Goal: Task Accomplishment & Management: Manage account settings

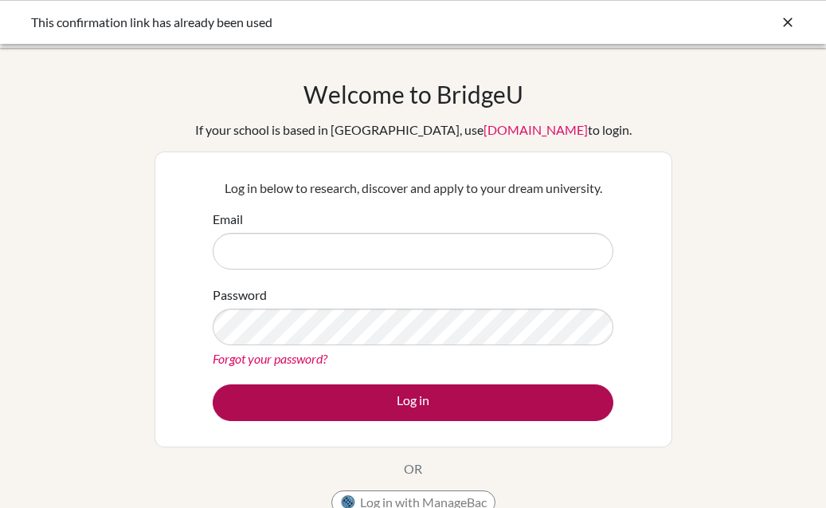
type input "brinda.anandh@huschennai.in"
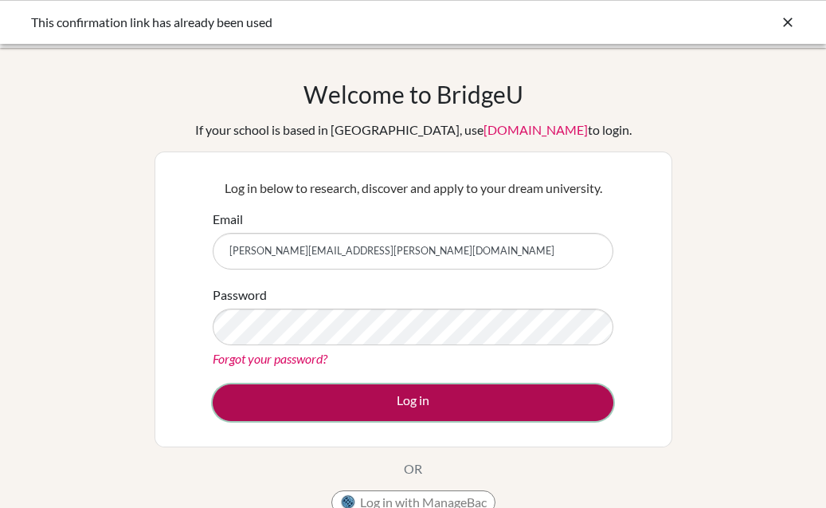
click at [310, 402] on button "Log in" at bounding box center [413, 402] width 401 height 37
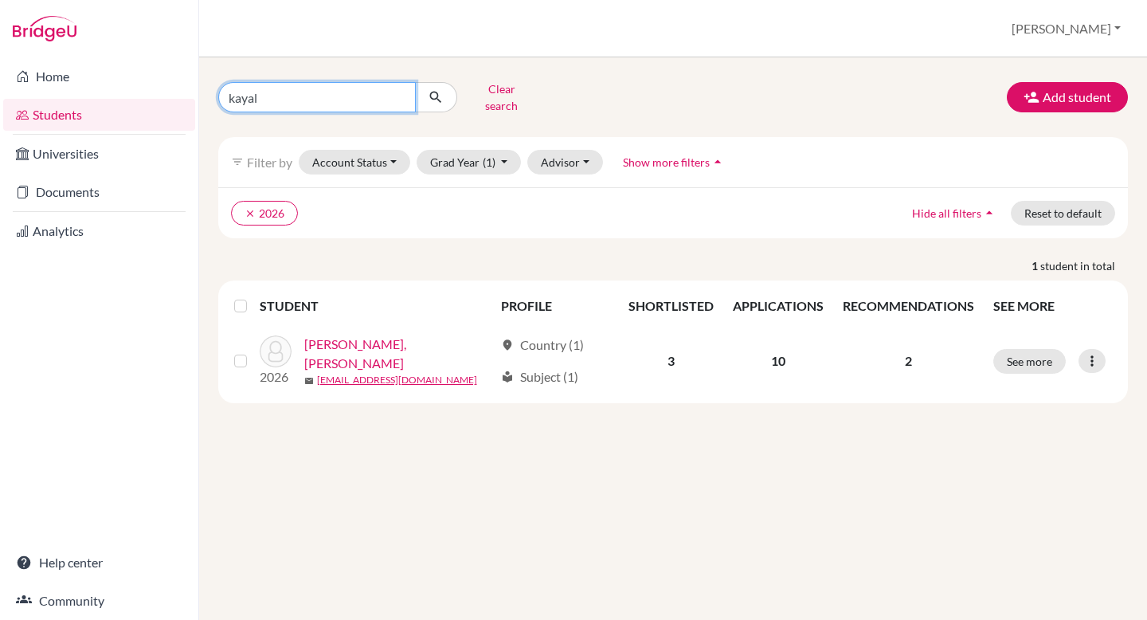
click at [367, 90] on input "kayal" at bounding box center [317, 97] width 198 height 30
click at [402, 91] on input "kayal" at bounding box center [317, 97] width 198 height 30
type input "atul"
click button "submit" at bounding box center [436, 97] width 42 height 30
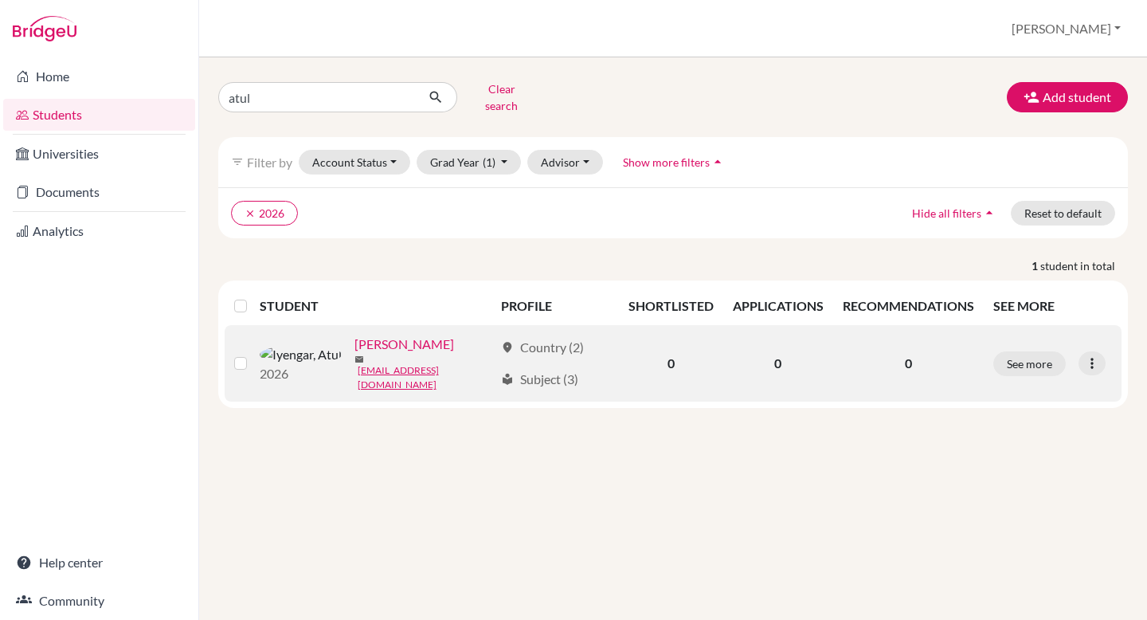
click at [355, 346] on link "[PERSON_NAME]" at bounding box center [405, 344] width 100 height 19
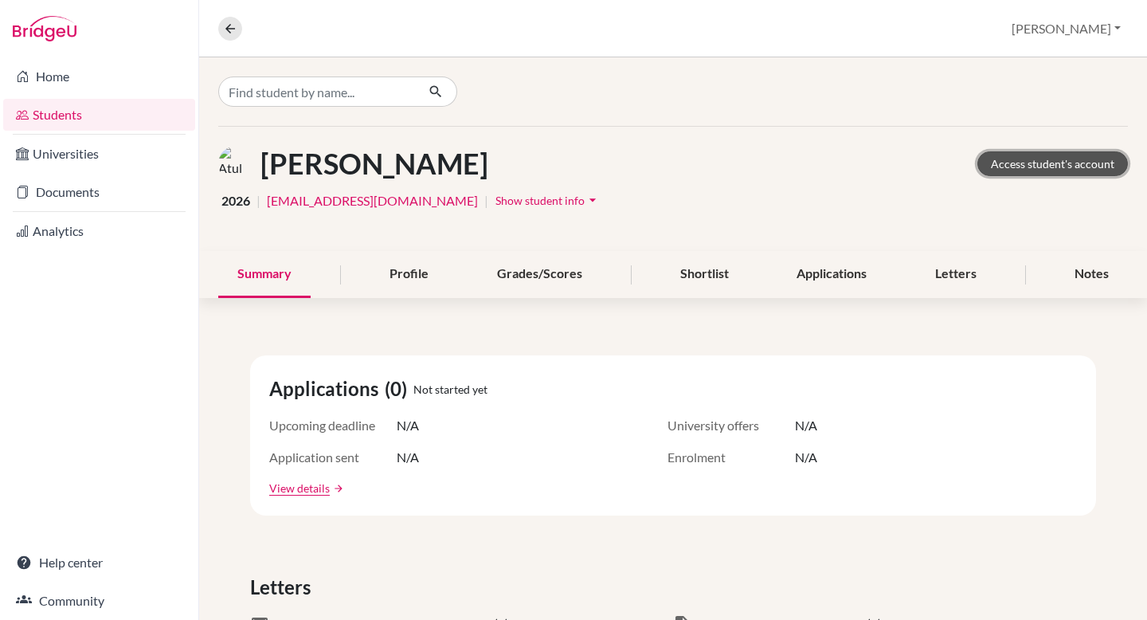
click at [1077, 160] on link "Access student's account" at bounding box center [1053, 163] width 151 height 25
click at [1084, 169] on link "Access student's account" at bounding box center [1053, 163] width 151 height 25
click at [838, 280] on div "Applications" at bounding box center [832, 274] width 108 height 47
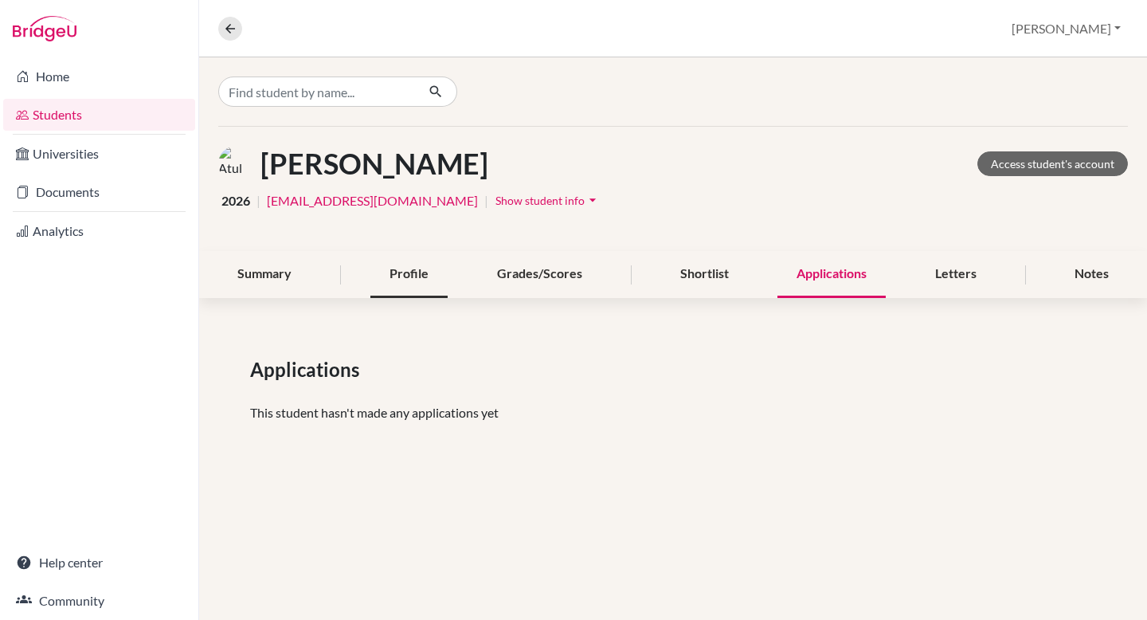
click at [396, 272] on div "Profile" at bounding box center [409, 274] width 77 height 47
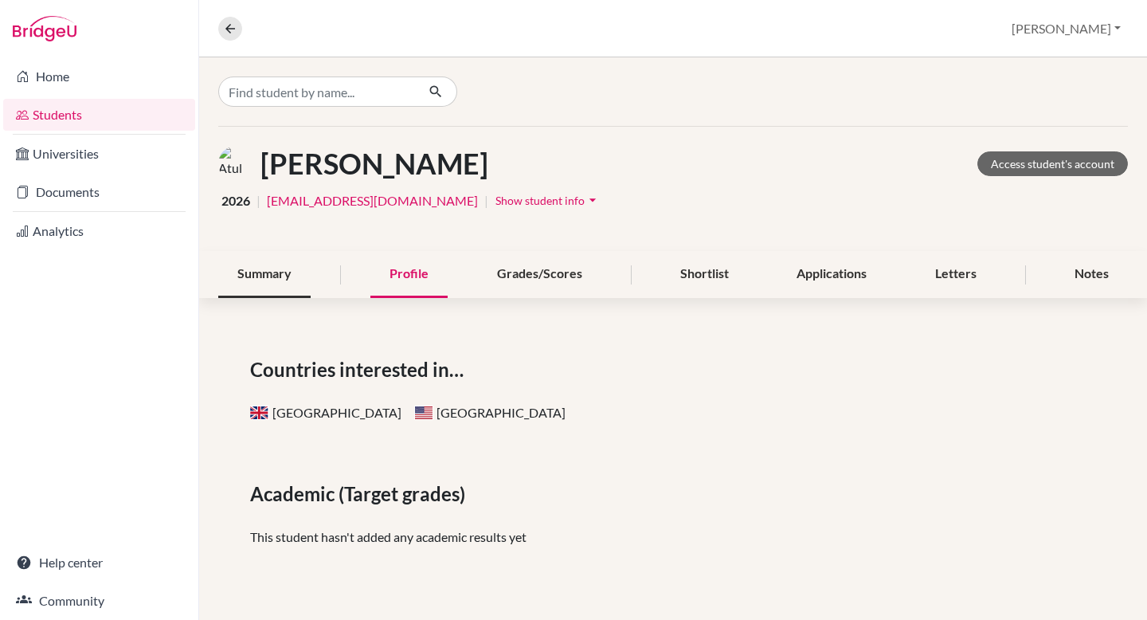
click at [265, 271] on div "Summary" at bounding box center [264, 274] width 92 height 47
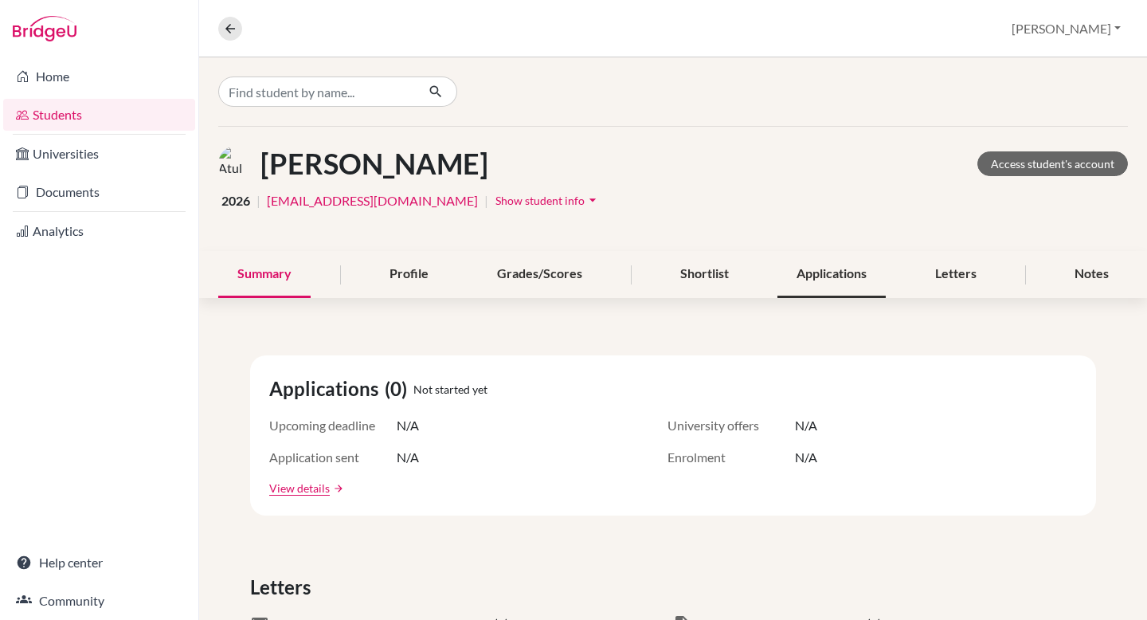
click at [851, 277] on div "Applications" at bounding box center [832, 274] width 108 height 47
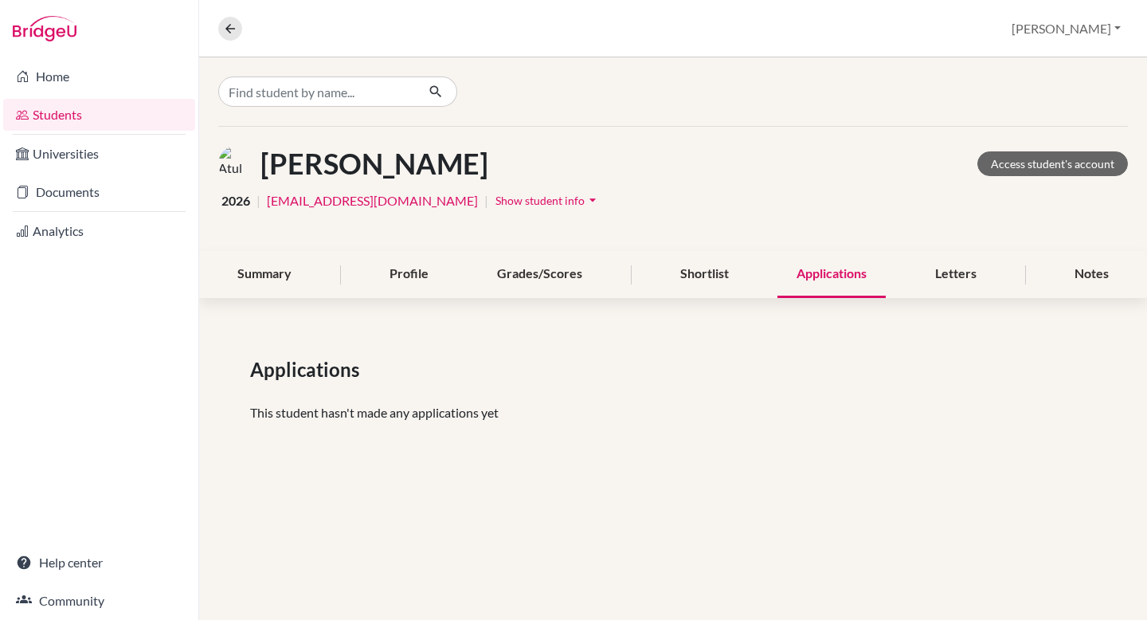
click at [506, 200] on span "Show student info" at bounding box center [540, 201] width 89 height 14
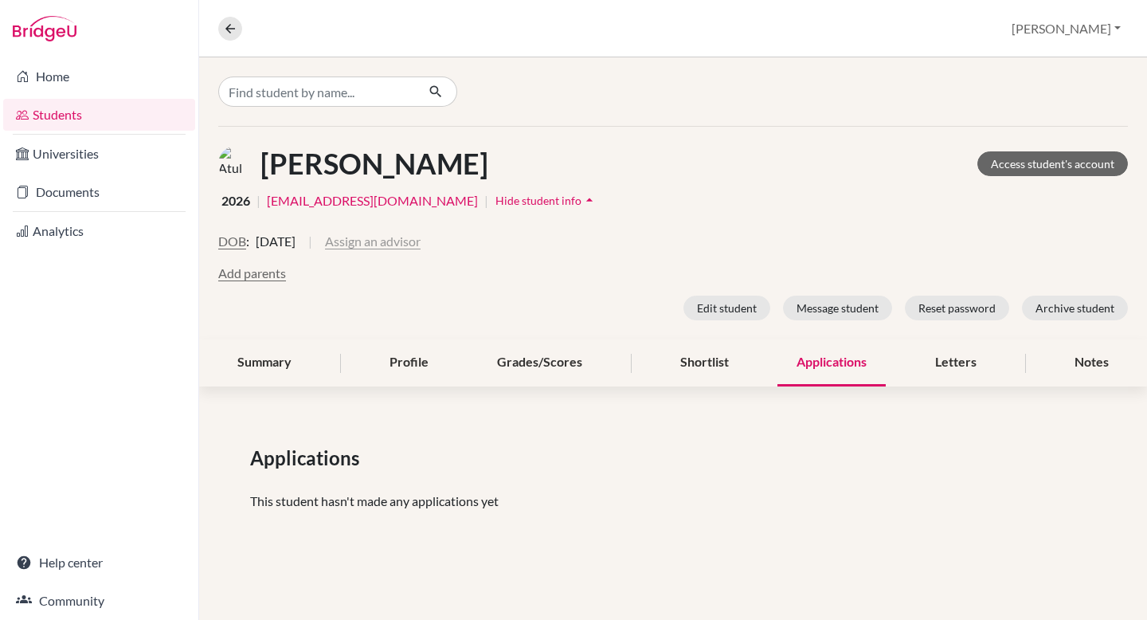
click at [421, 234] on button "Assign an advisor" at bounding box center [373, 241] width 96 height 19
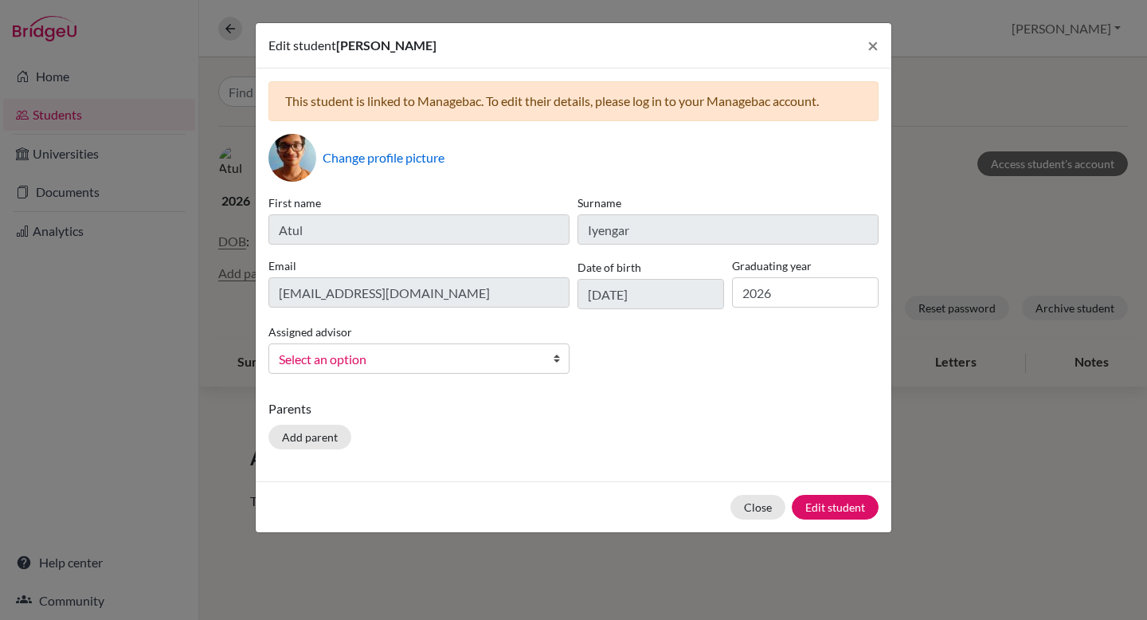
click at [403, 359] on span "Select an option" at bounding box center [409, 359] width 260 height 21
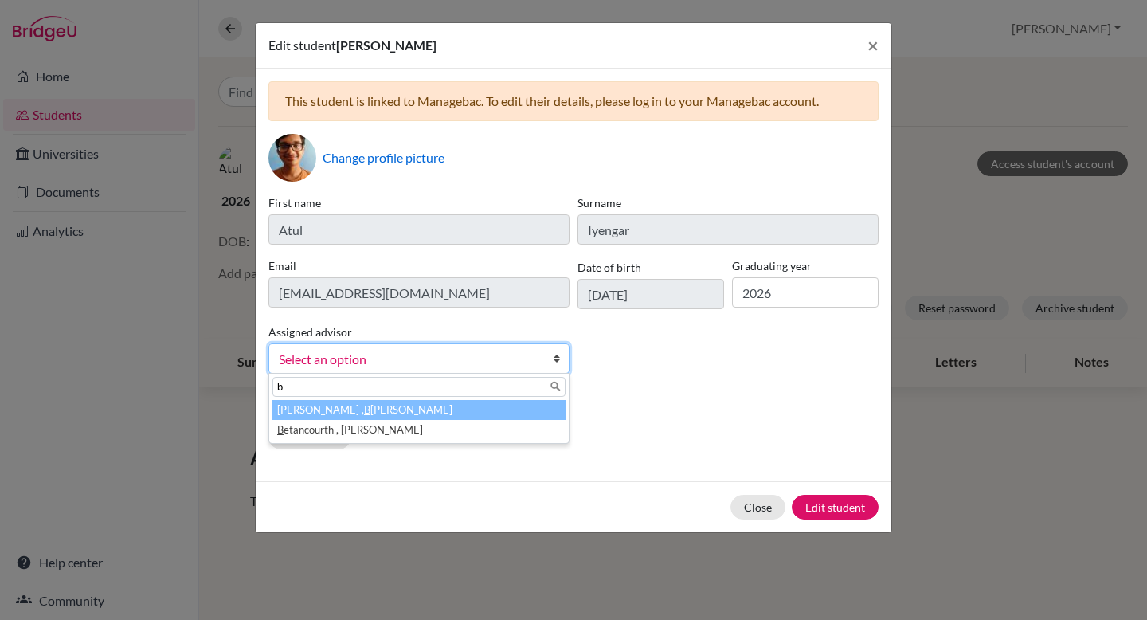
type input "b"
click at [364, 406] on li "Anandh , B rinda" at bounding box center [419, 410] width 293 height 20
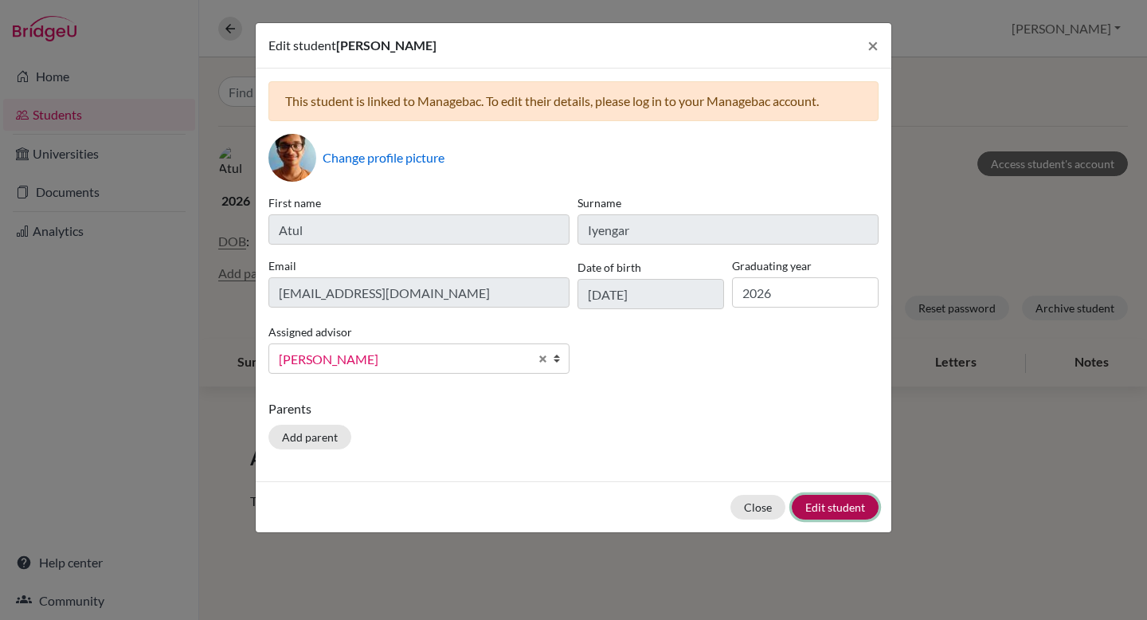
click at [837, 499] on button "Edit student" at bounding box center [835, 507] width 87 height 25
click at [772, 512] on button "Close" at bounding box center [758, 507] width 55 height 25
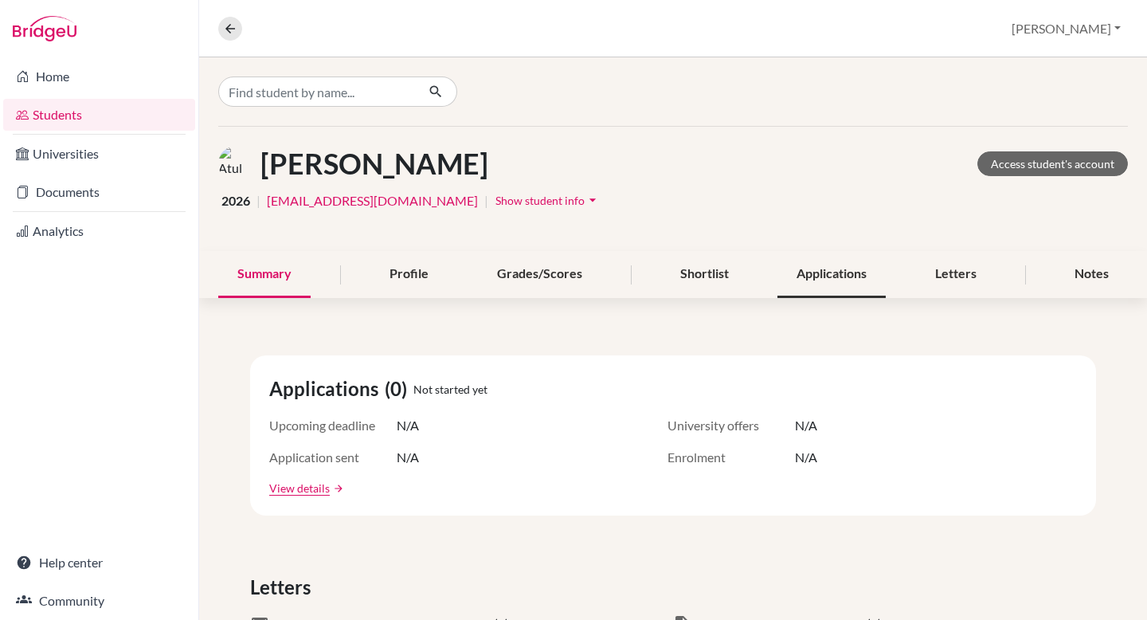
click at [833, 273] on div "Applications" at bounding box center [832, 274] width 108 height 47
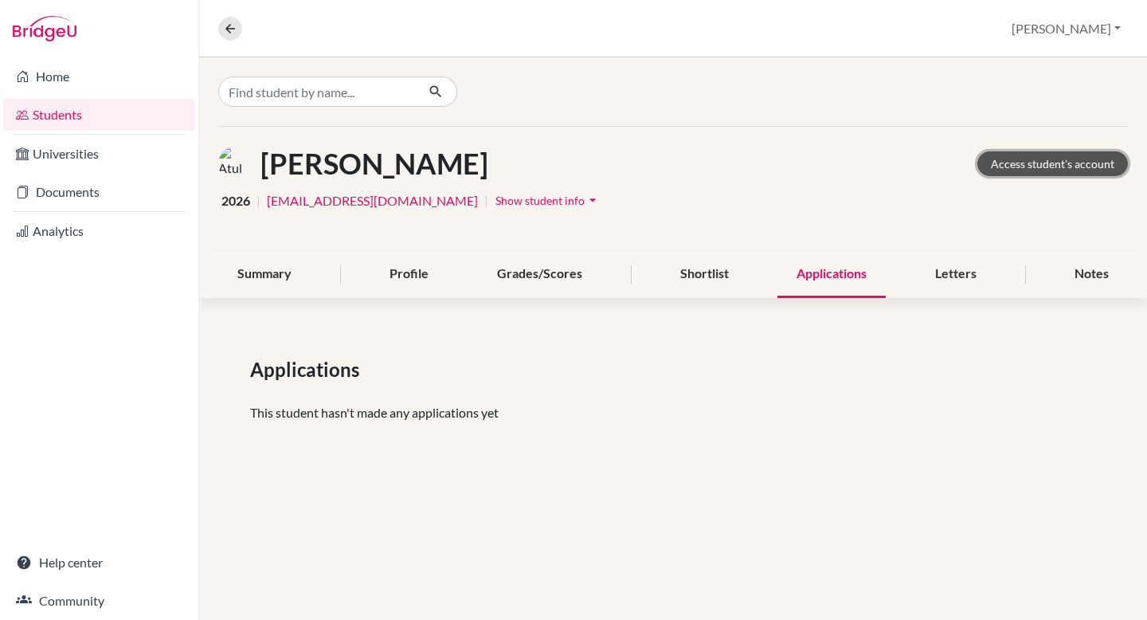
click at [1100, 161] on link "Access student's account" at bounding box center [1053, 163] width 151 height 25
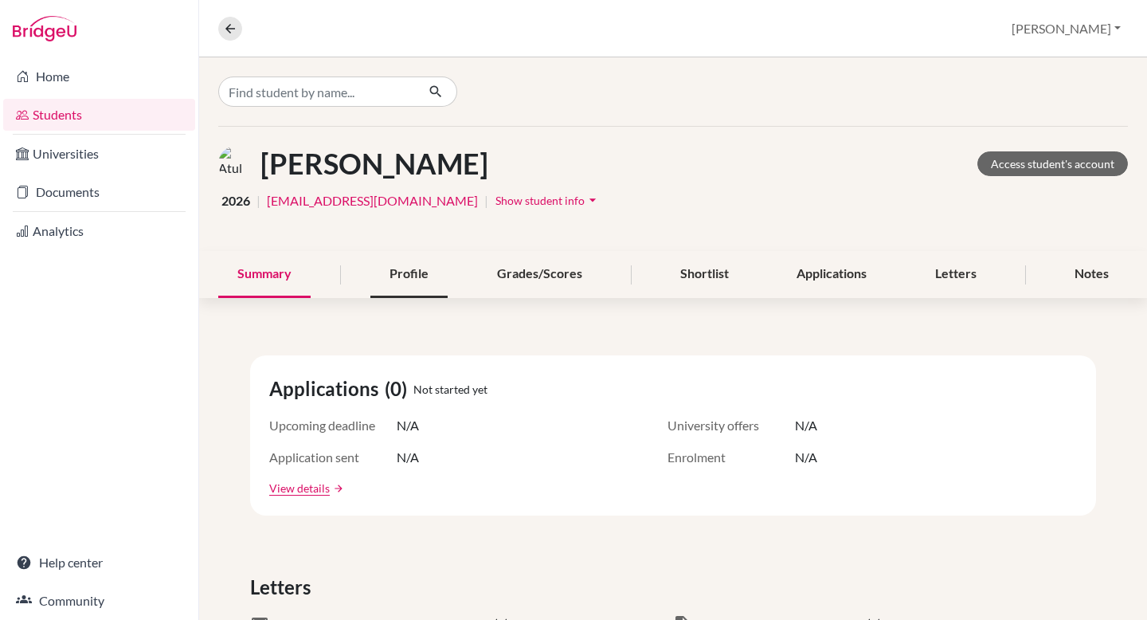
click at [412, 274] on div "Profile" at bounding box center [409, 274] width 77 height 47
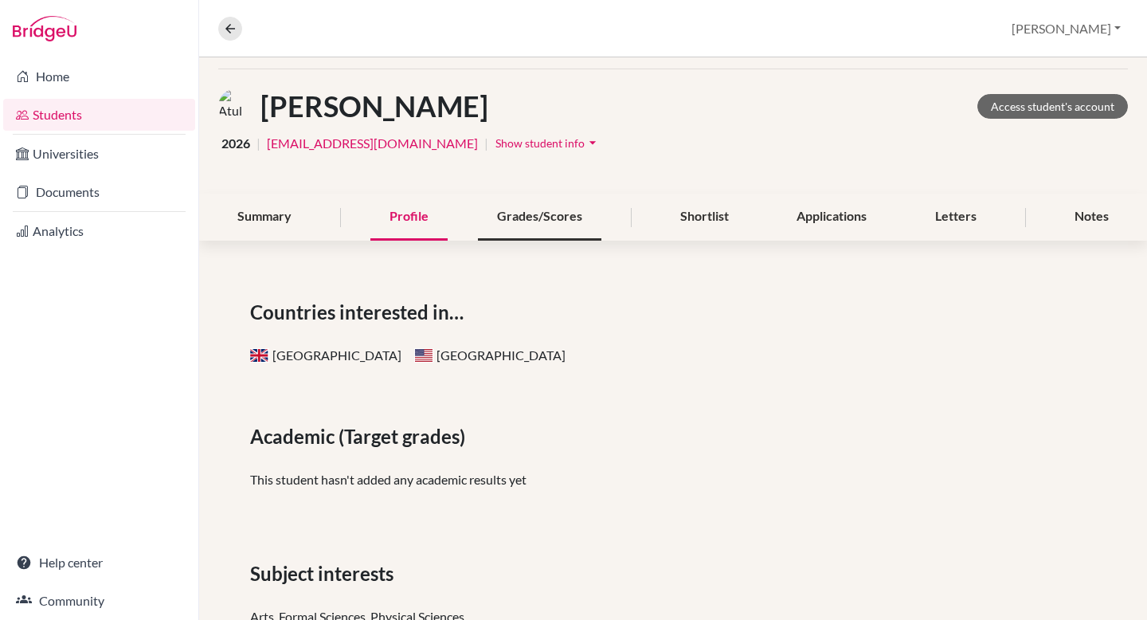
scroll to position [60, 0]
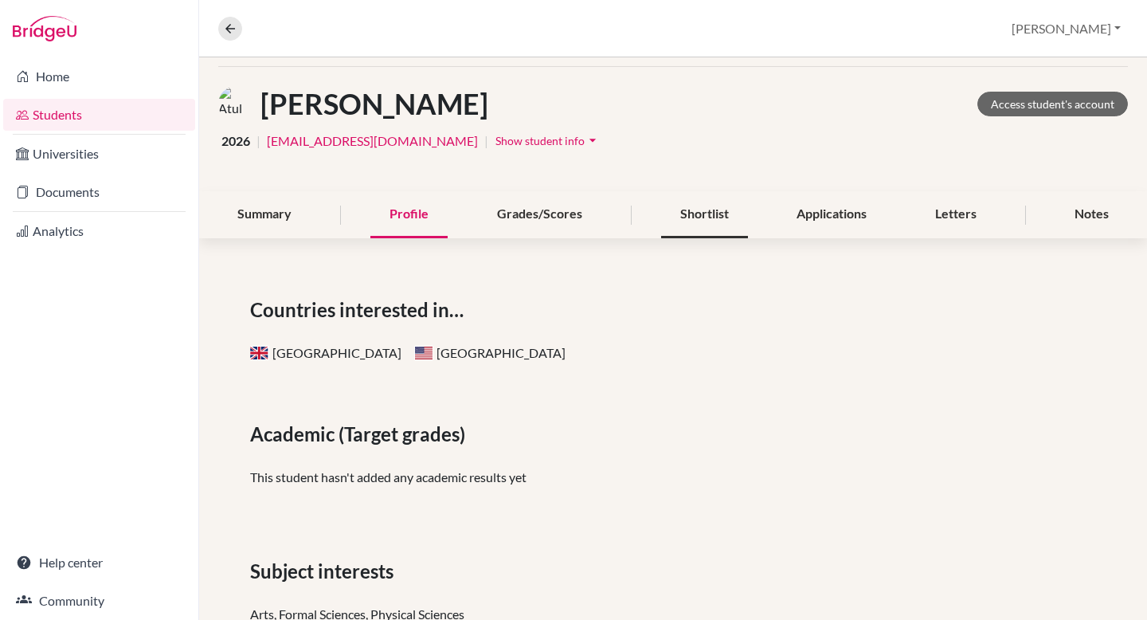
click at [694, 218] on div "Shortlist" at bounding box center [704, 214] width 87 height 47
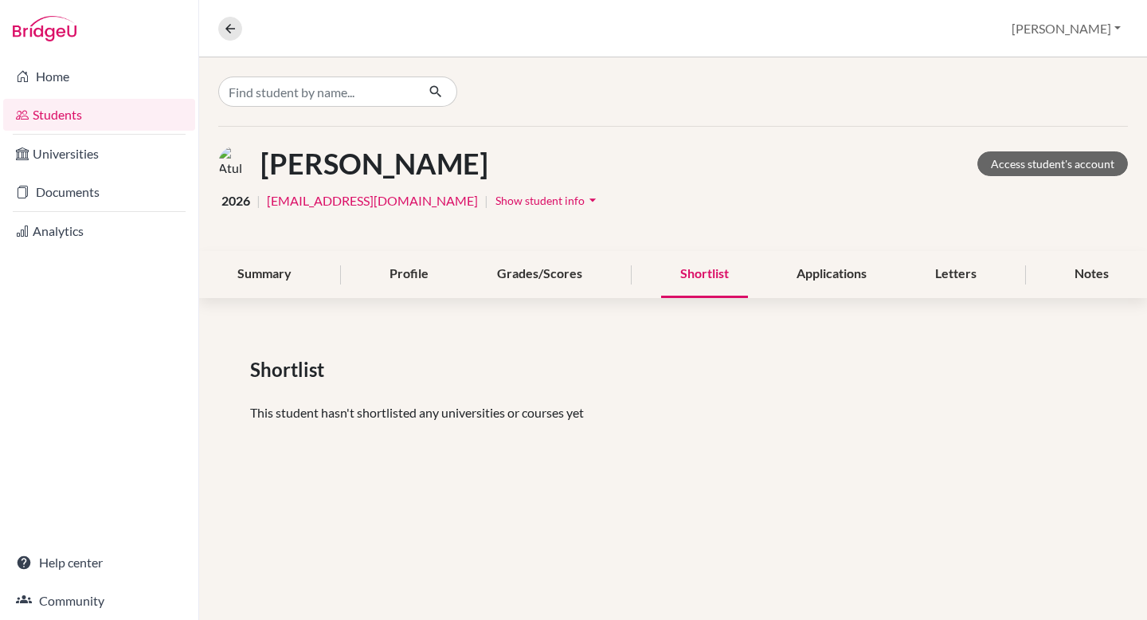
click at [496, 201] on span "Show student info" at bounding box center [540, 201] width 89 height 14
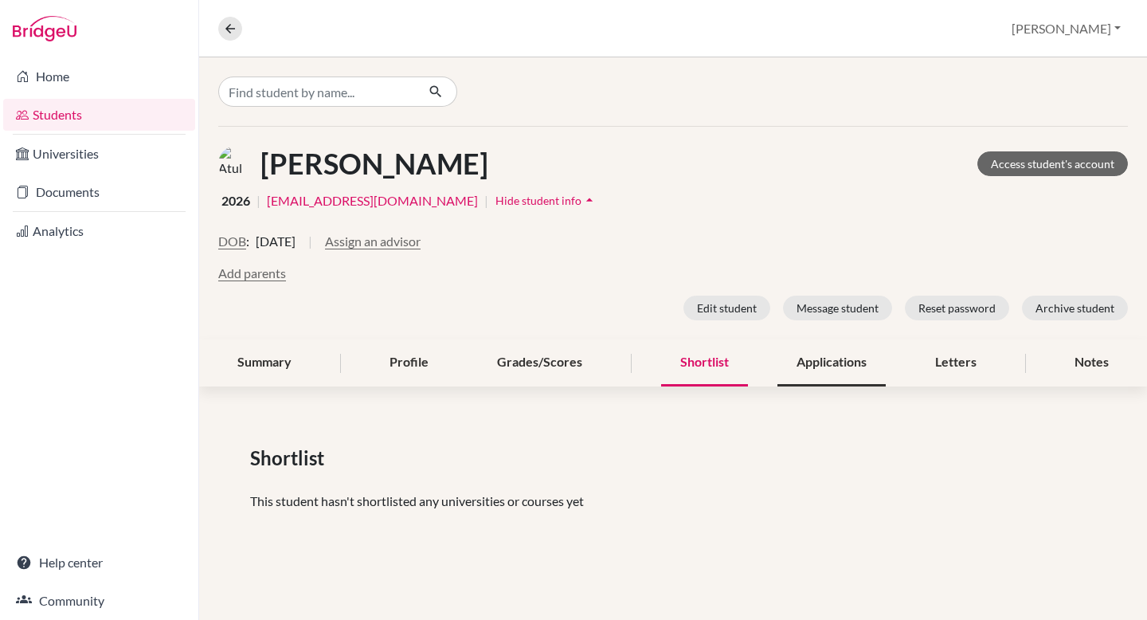
click at [806, 373] on div "Applications" at bounding box center [832, 362] width 108 height 47
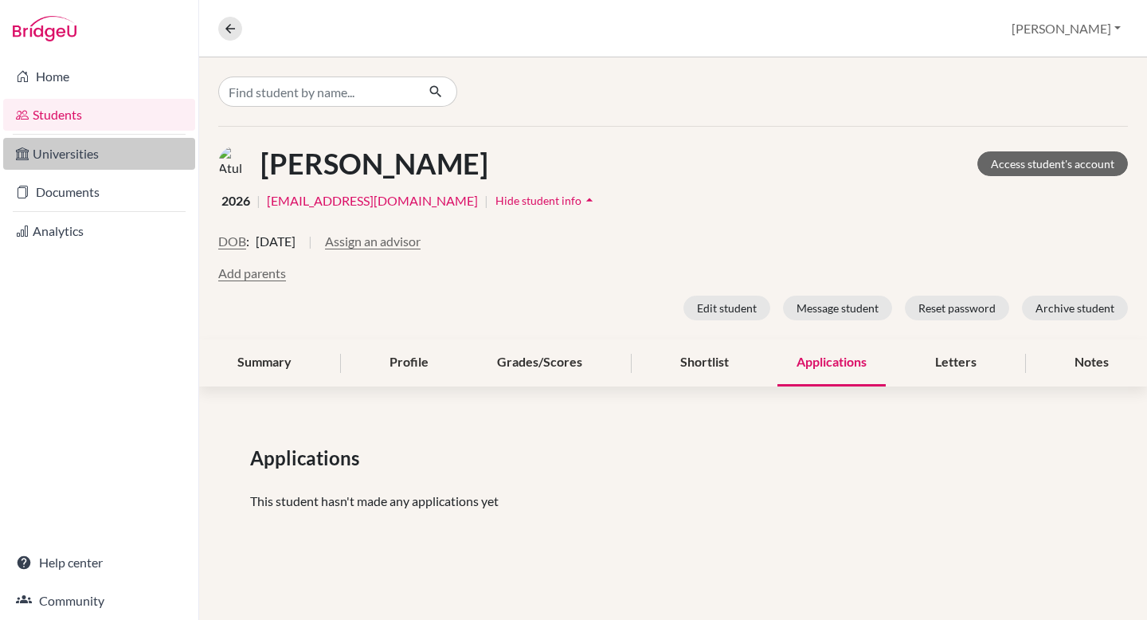
click at [95, 156] on link "Universities" at bounding box center [99, 154] width 192 height 32
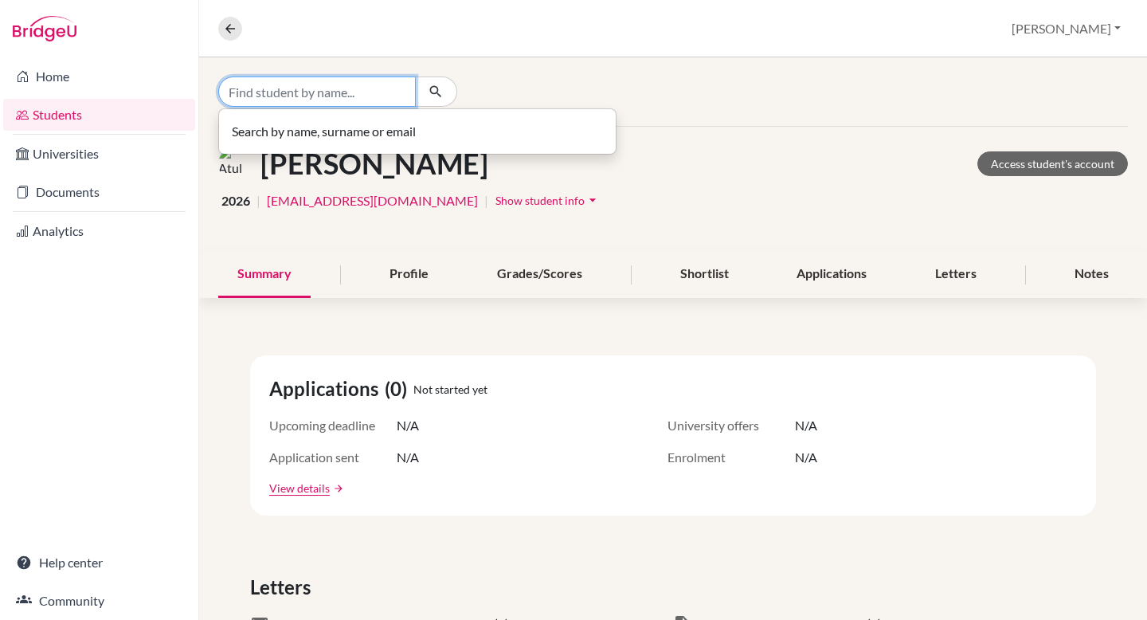
click at [406, 97] on input "Find student by name..." at bounding box center [317, 91] width 198 height 30
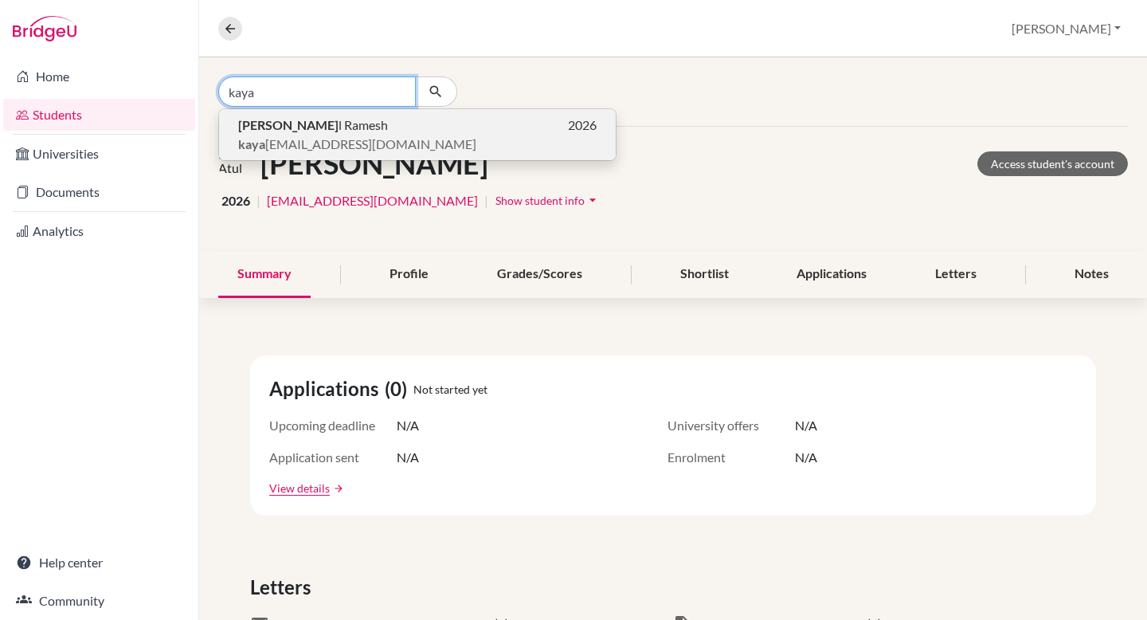
type input "kaya"
click at [333, 144] on span "kaya [EMAIL_ADDRESS][DOMAIN_NAME]" at bounding box center [357, 144] width 238 height 19
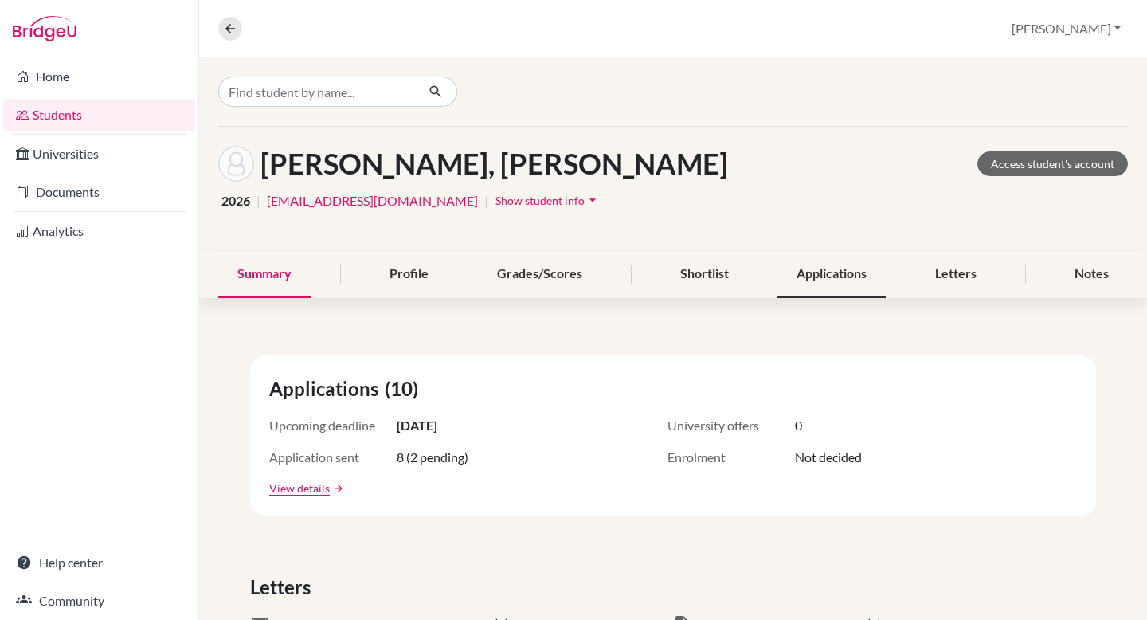
click at [845, 277] on div "Applications" at bounding box center [832, 274] width 108 height 47
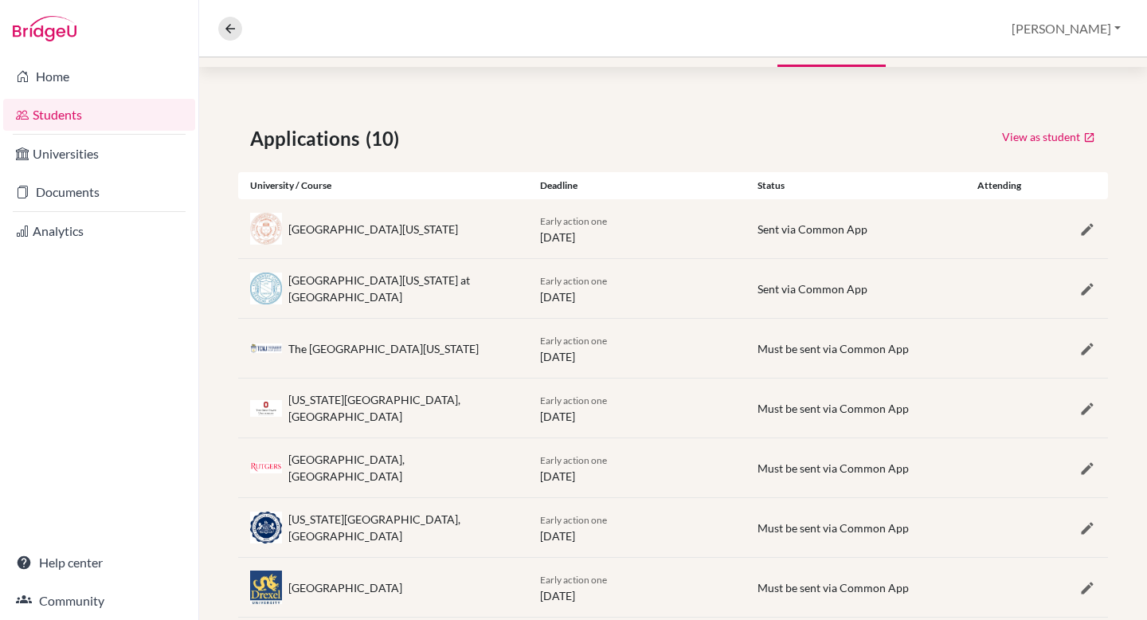
scroll to position [156, 0]
